Goal: Check status

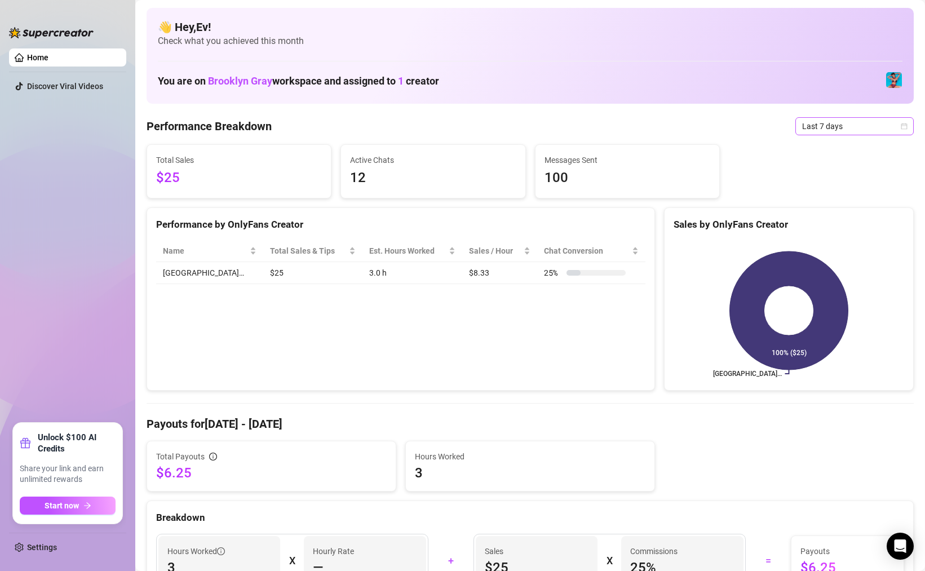
click at [812, 130] on span "Last 7 days" at bounding box center [854, 126] width 105 height 17
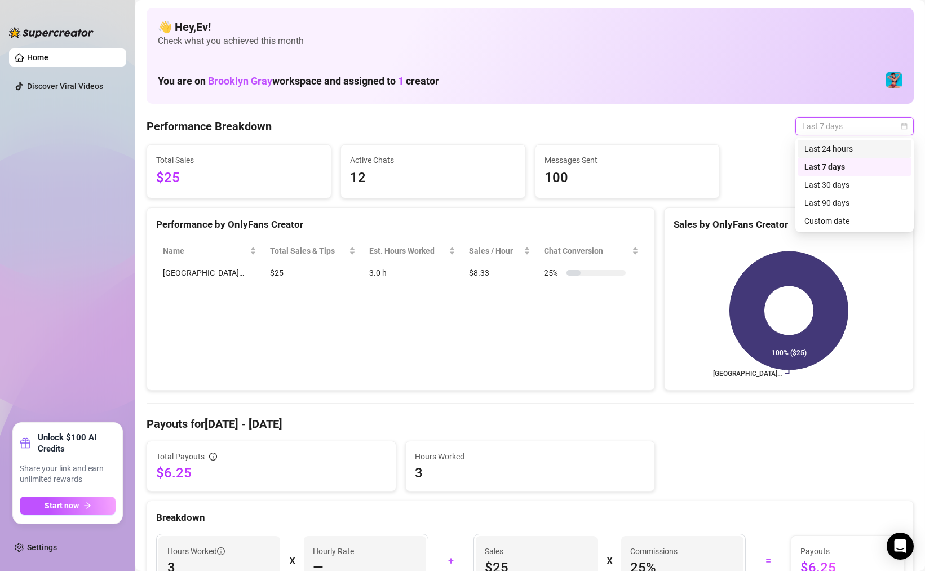
click at [820, 148] on div "Last 24 hours" at bounding box center [854, 149] width 100 height 12
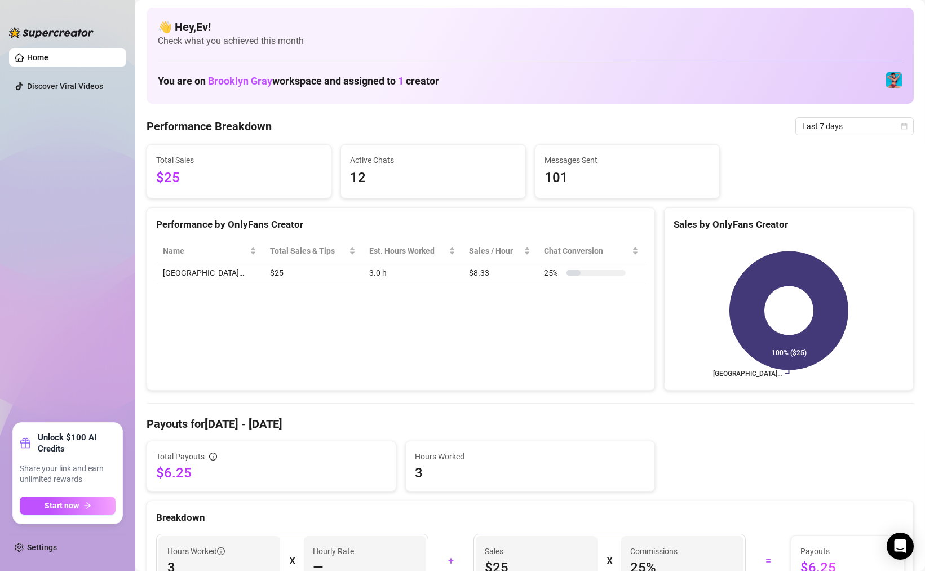
click at [193, 166] on div "Total Sales $25" at bounding box center [239, 171] width 166 height 35
